Goal: Transaction & Acquisition: Purchase product/service

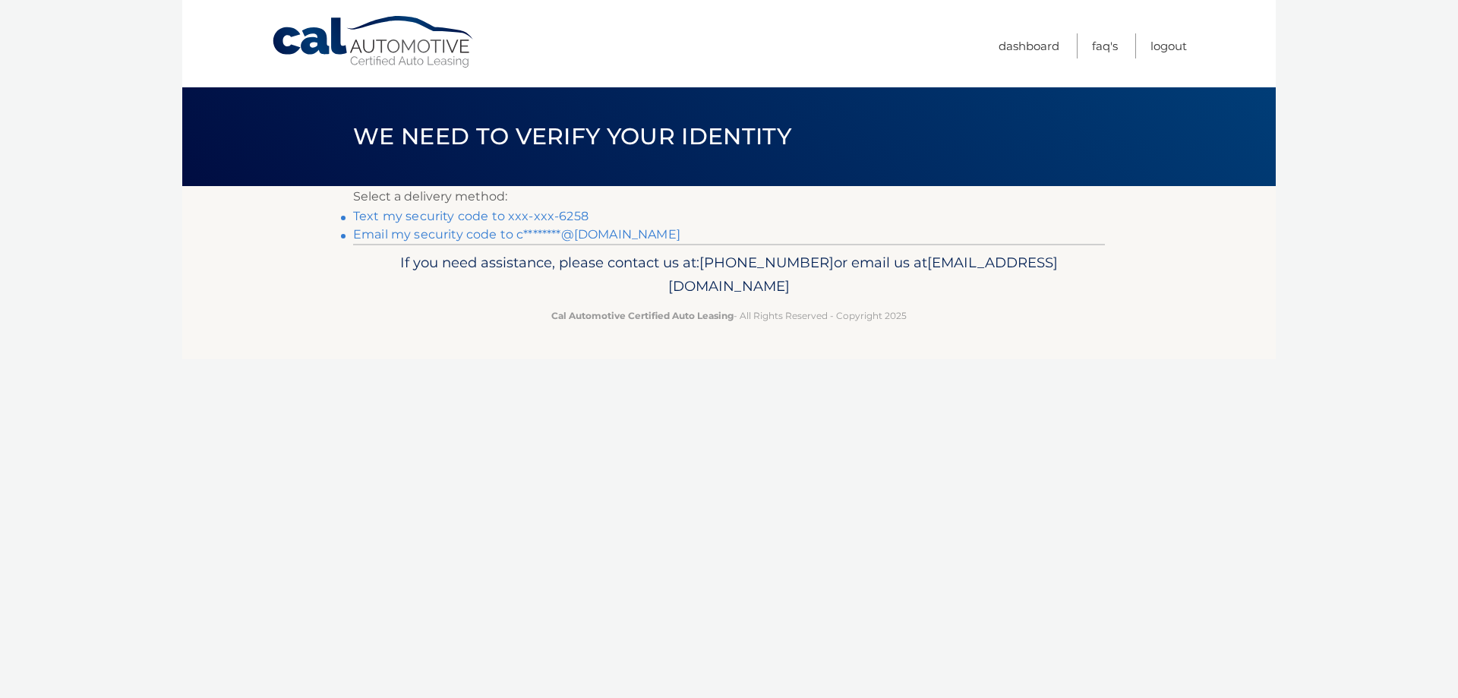
click at [529, 212] on link "Text my security code to xxx-xxx-6258" at bounding box center [470, 216] width 235 height 14
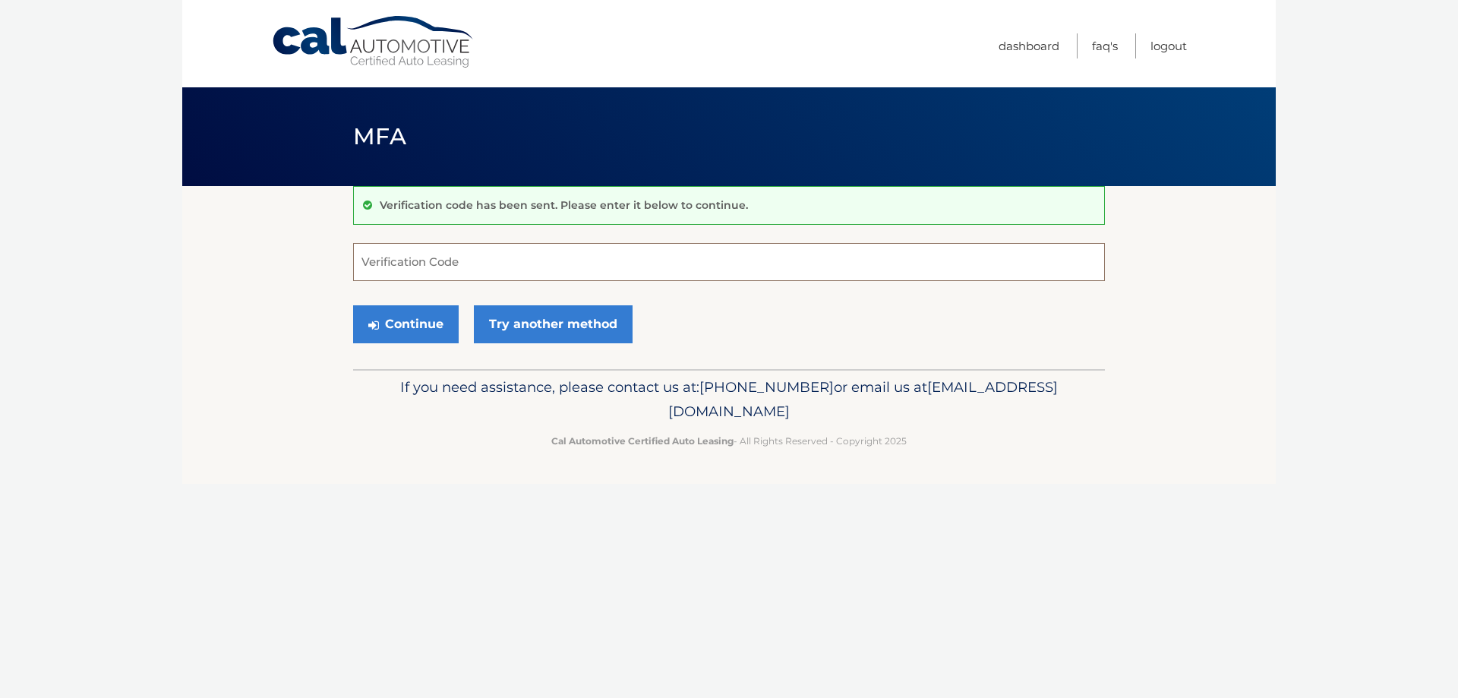
click at [413, 267] on input "Verification Code" at bounding box center [729, 262] width 752 height 38
type input "915328"
click at [398, 324] on button "Continue" at bounding box center [406, 324] width 106 height 38
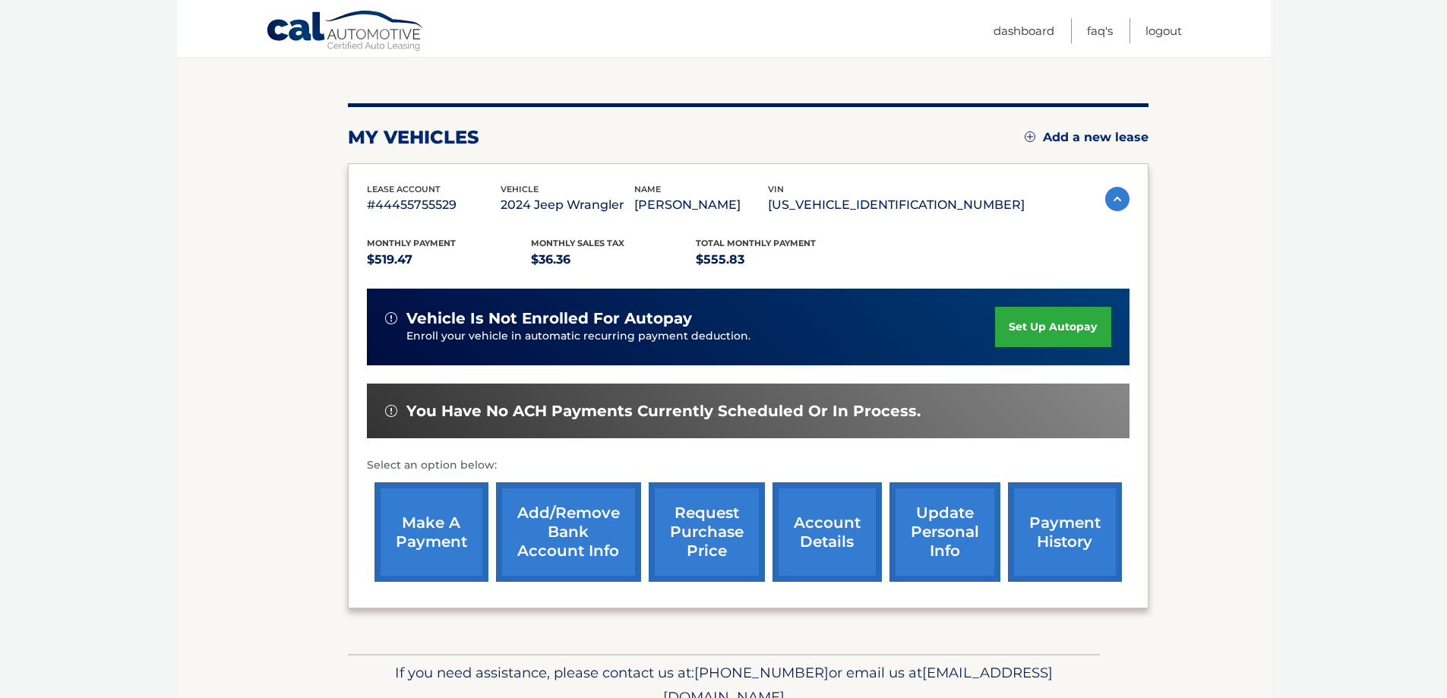
scroll to position [152, 0]
click at [443, 515] on link "make a payment" at bounding box center [431, 530] width 114 height 99
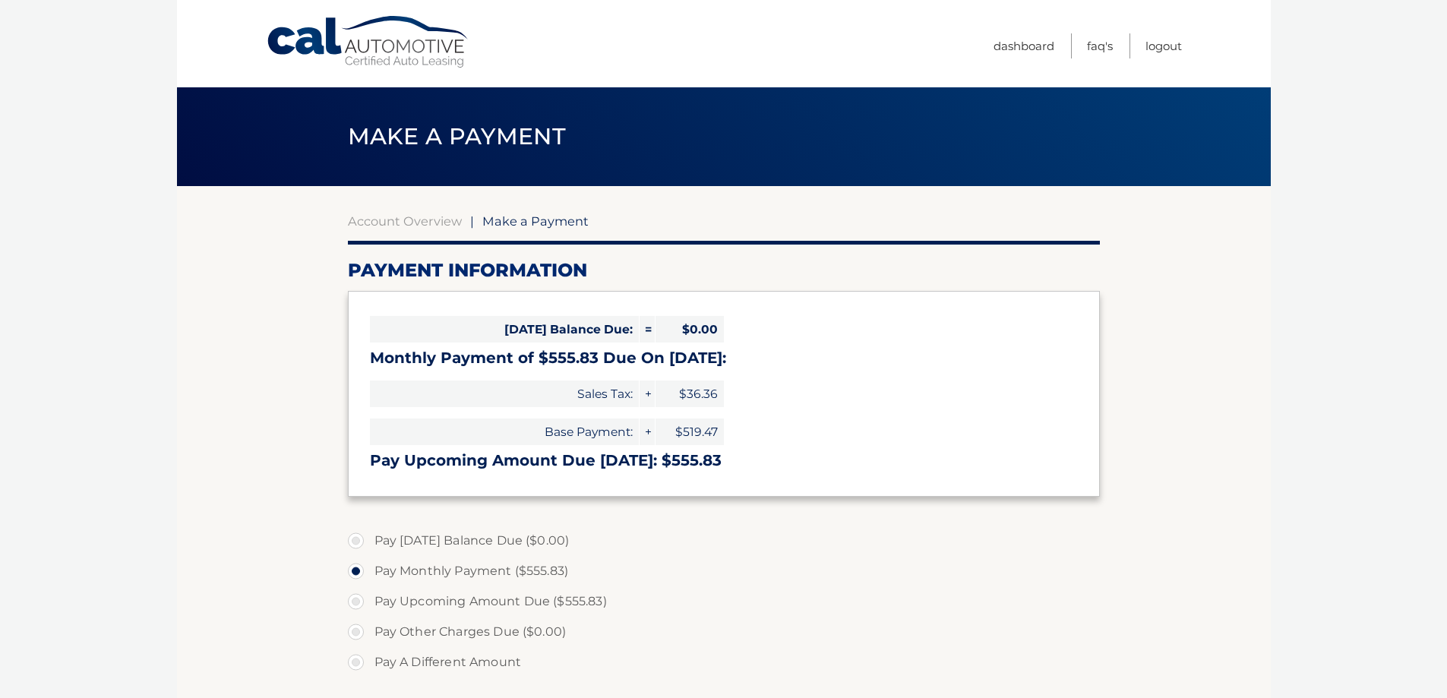
select select "YjU2ZmJkZDMtNjRlYS00MTA4LTlhNjktZmE2Zjg3MmM4YTli"
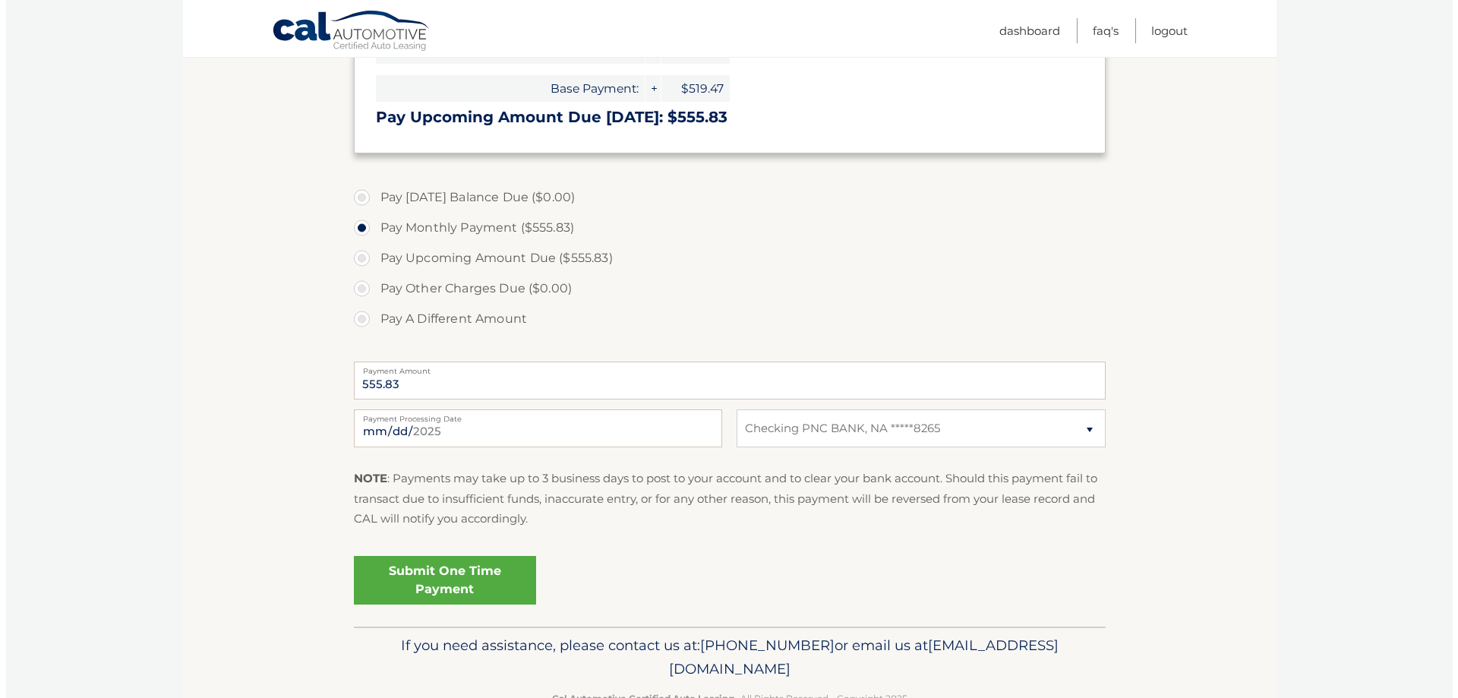
scroll to position [380, 0]
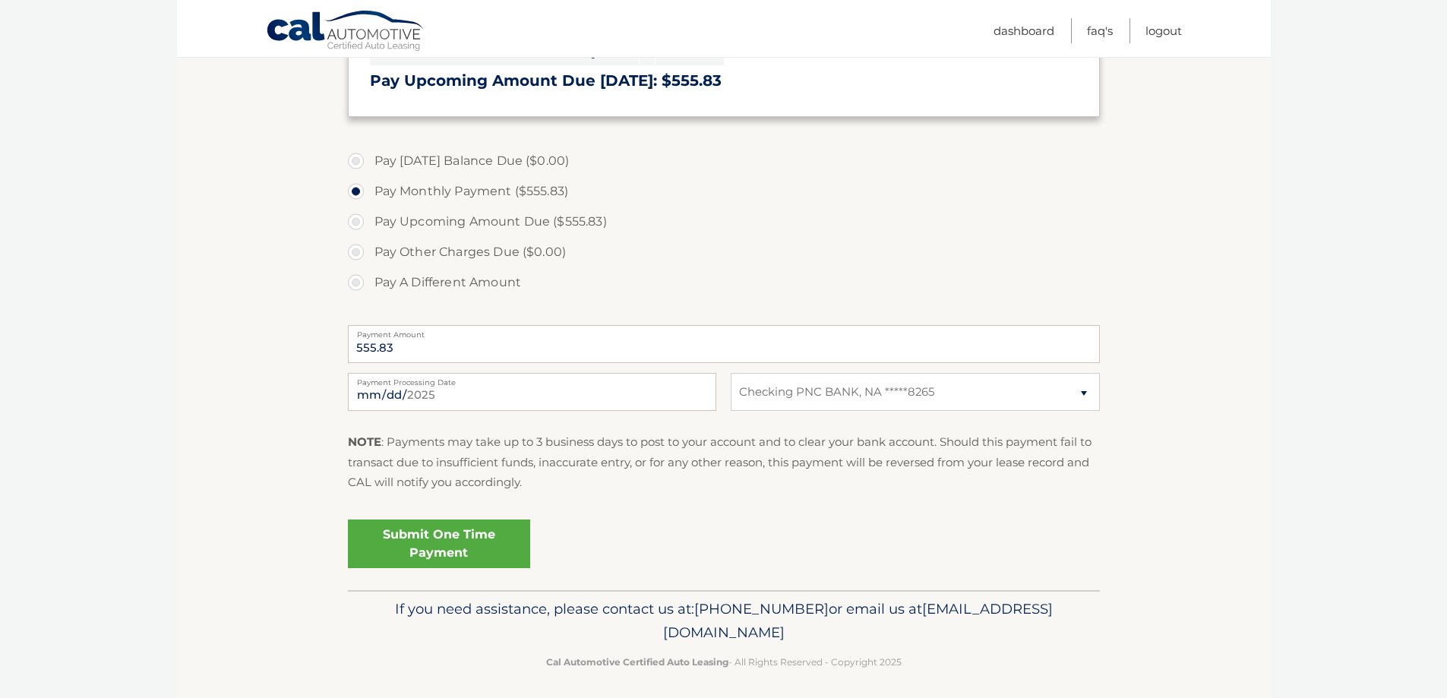
click at [439, 555] on link "Submit One Time Payment" at bounding box center [439, 543] width 182 height 49
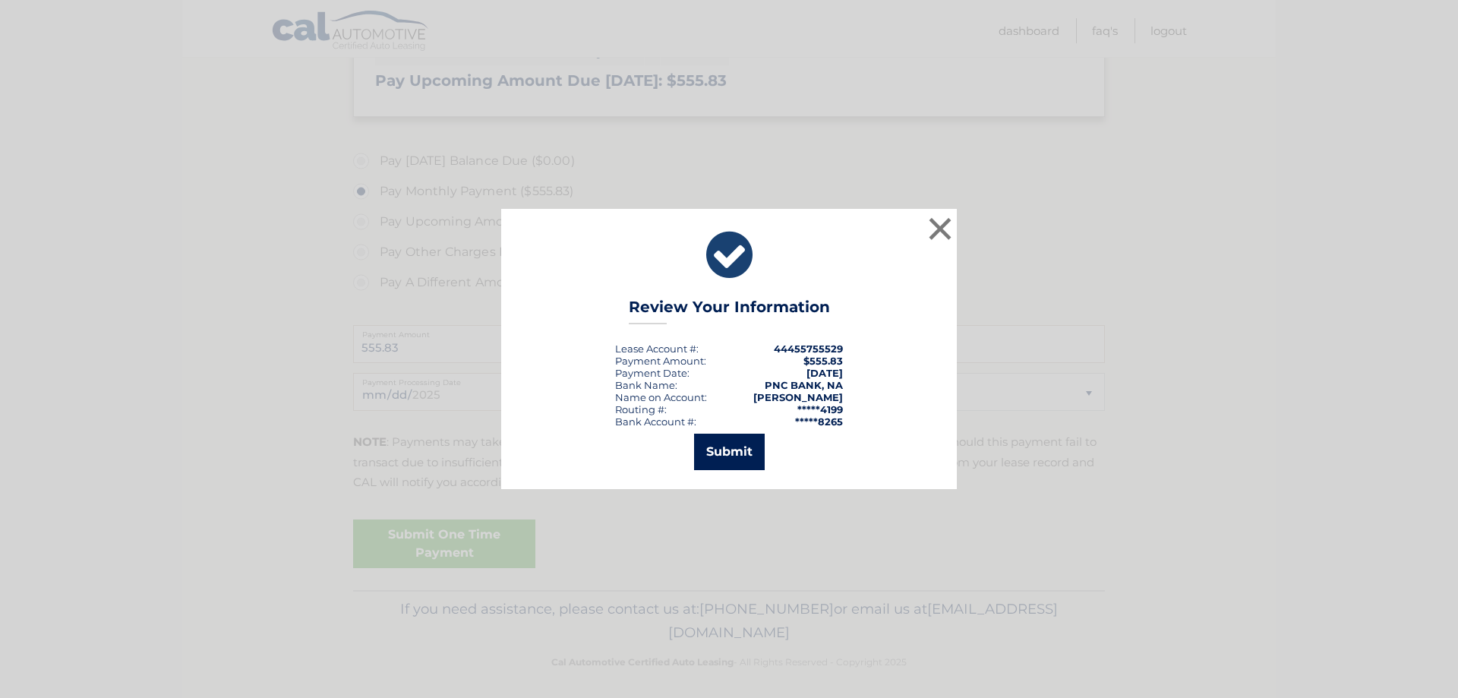
click at [739, 450] on button "Submit" at bounding box center [729, 452] width 71 height 36
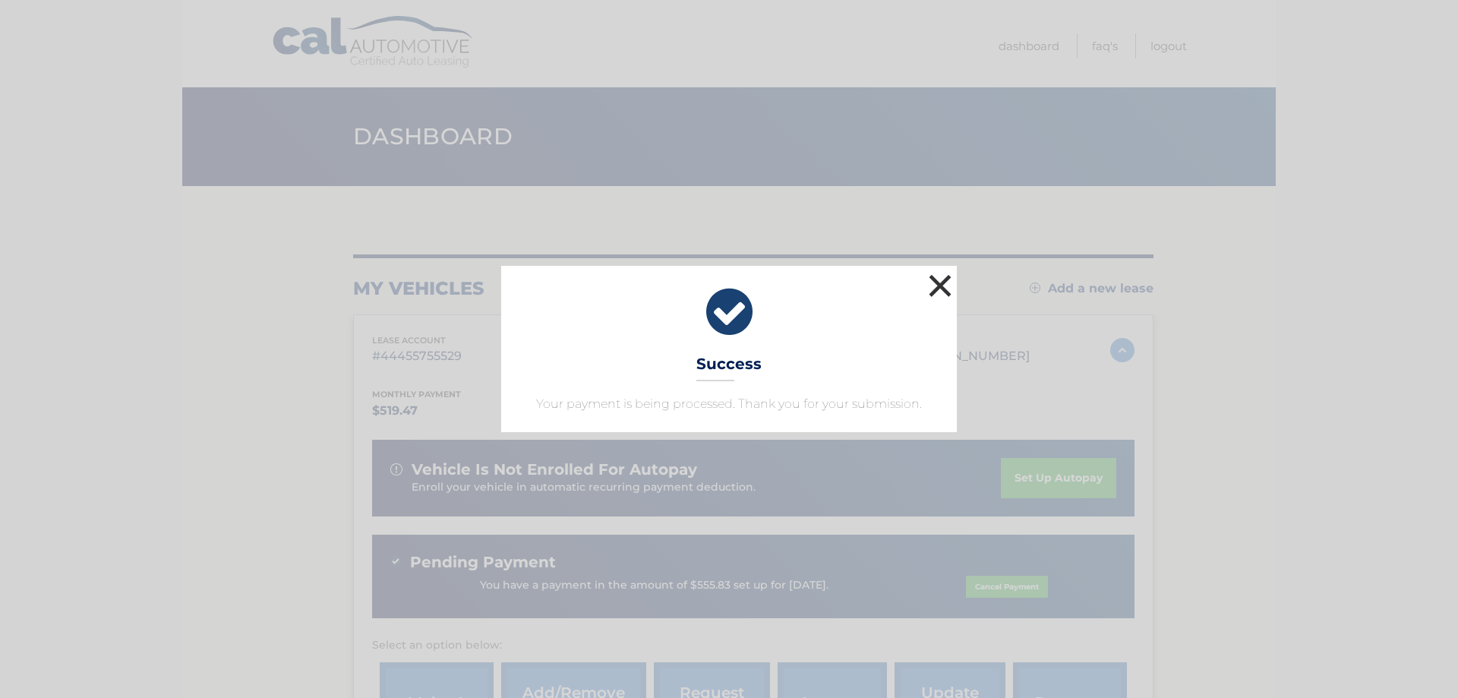
click at [946, 290] on button "×" at bounding box center [940, 285] width 30 height 30
